Goal: Use online tool/utility: Utilize a website feature to perform a specific function

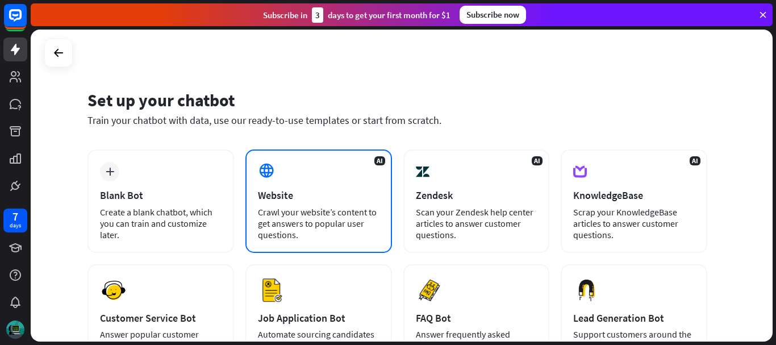
click at [344, 199] on div "Website" at bounding box center [319, 195] width 122 height 13
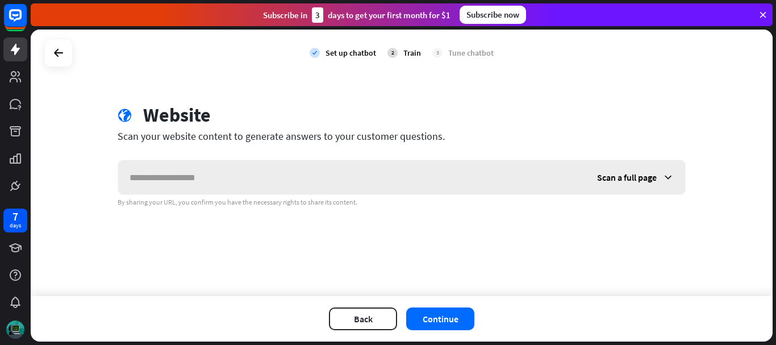
click at [246, 179] on input "text" at bounding box center [352, 177] width 468 height 34
click at [51, 54] on div at bounding box center [59, 53] width 22 height 22
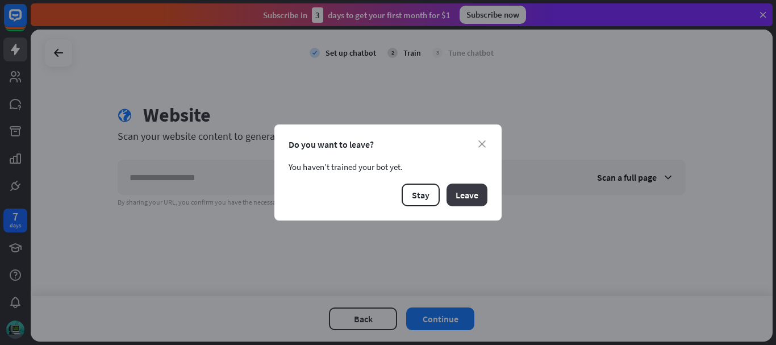
click at [472, 197] on button "Leave" at bounding box center [467, 195] width 41 height 23
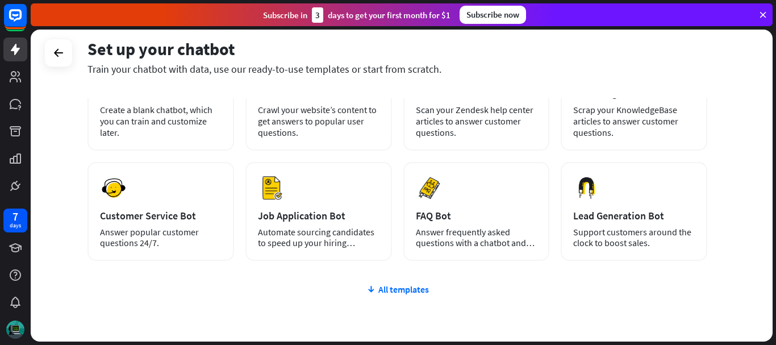
scroll to position [90, 0]
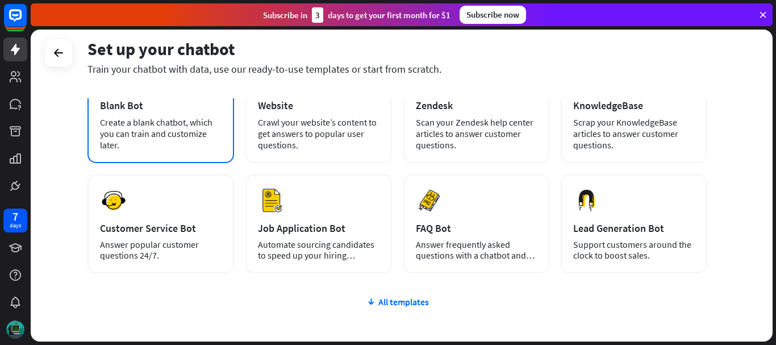
click at [152, 125] on div "Create a blank chatbot, which you can train and customize later." at bounding box center [161, 134] width 122 height 34
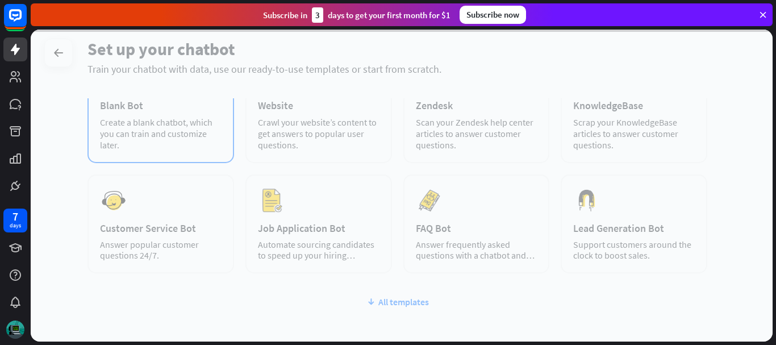
scroll to position [0, 0]
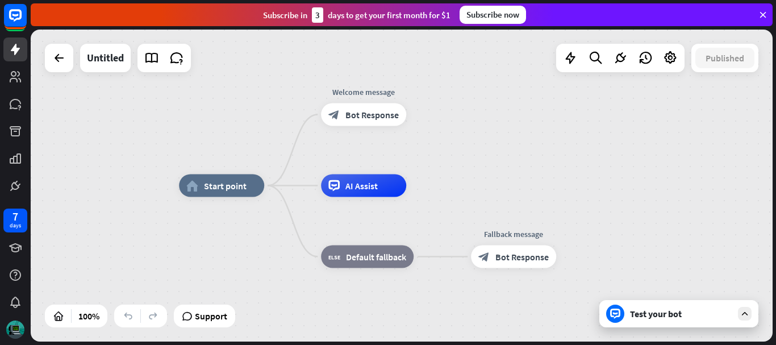
click at [646, 317] on div "Test your bot" at bounding box center [681, 313] width 102 height 11
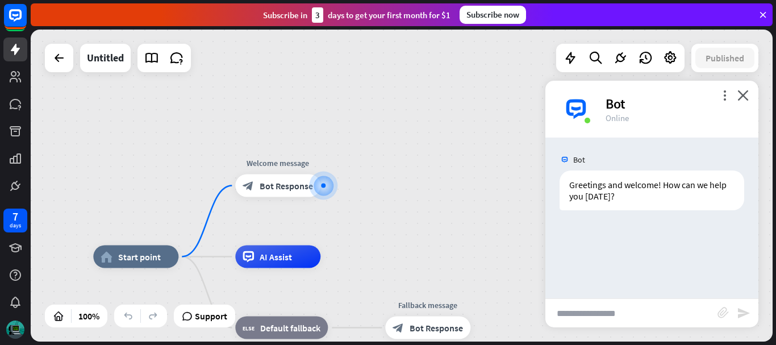
click at [630, 319] on input "text" at bounding box center [632, 313] width 172 height 28
type input "******"
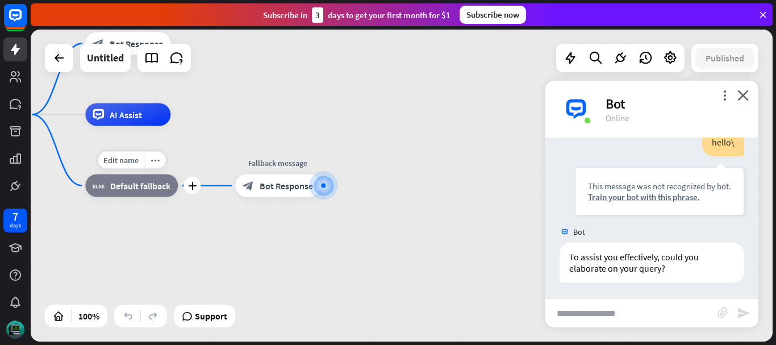
scroll to position [111, 0]
